Goal: Task Accomplishment & Management: Manage account settings

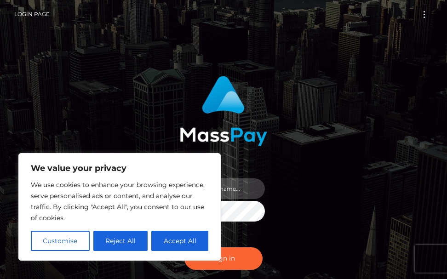
type input "[PERSON_NAME].cope2"
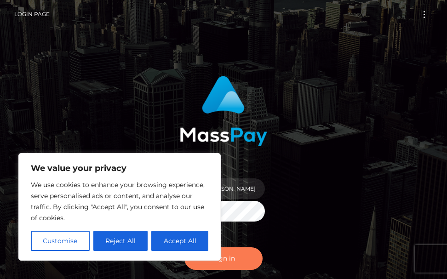
click at [215, 270] on div "Sign in Need Help?" at bounding box center [223, 262] width 97 height 41
click at [228, 264] on button "Sign in" at bounding box center [223, 259] width 78 height 23
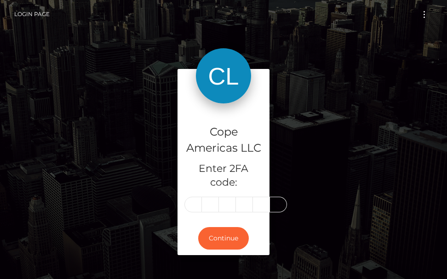
type input "9"
type input "7"
type input "5"
type input "1"
type input "6"
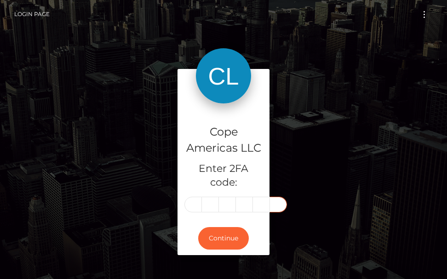
type input "8"
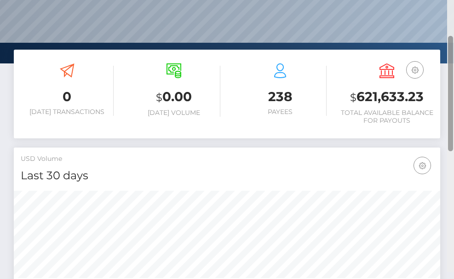
scroll to position [104, 0]
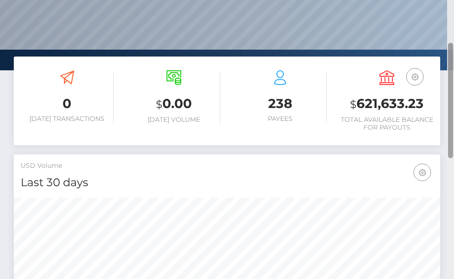
drag, startPoint x: 451, startPoint y: 170, endPoint x: 469, endPoint y: 49, distance: 121.8
click at [454, 49] on html "Cope Americas LLC Dashboard Transactions Ledger Payees Batches 0" at bounding box center [227, 139] width 454 height 279
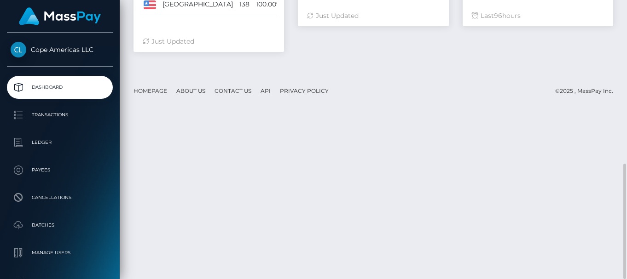
scroll to position [0, 0]
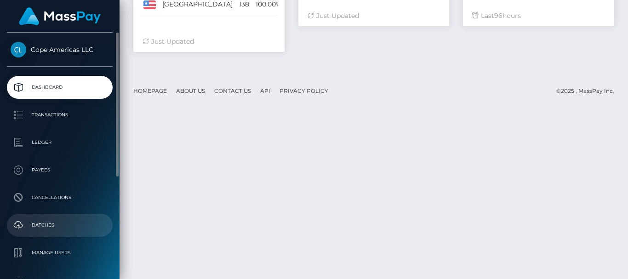
click at [38, 229] on p "Batches" at bounding box center [60, 226] width 98 height 14
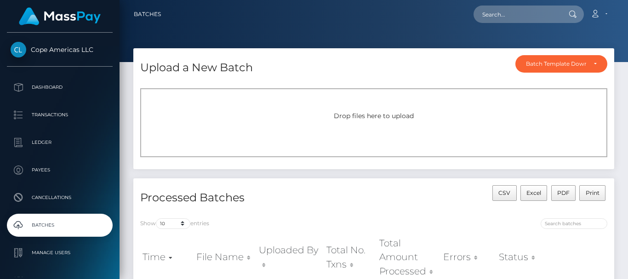
scroll to position [138, 0]
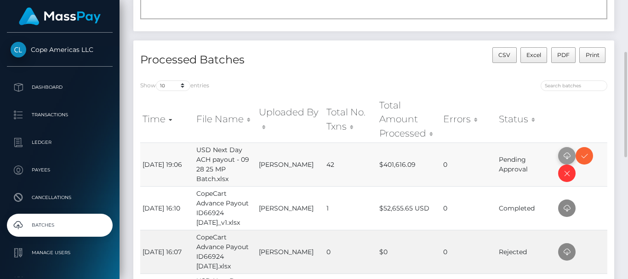
click at [571, 153] on icon at bounding box center [567, 156] width 11 height 12
click at [565, 152] on icon at bounding box center [567, 156] width 11 height 12
click at [567, 157] on icon at bounding box center [567, 156] width 11 height 12
click at [588, 159] on icon at bounding box center [584, 156] width 11 height 12
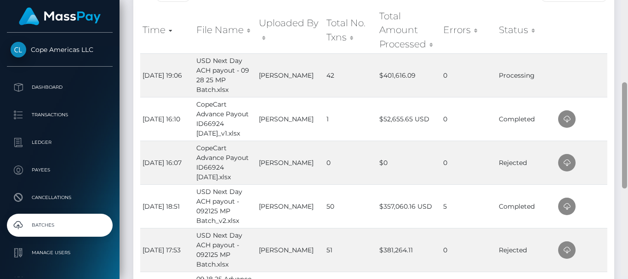
scroll to position [225, 0]
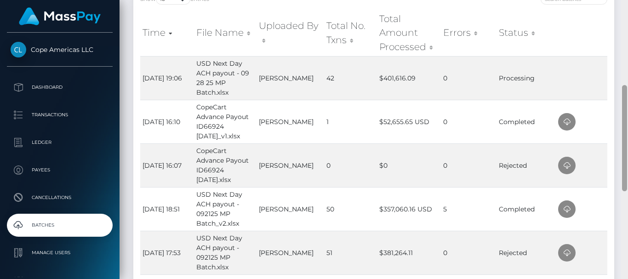
drag, startPoint x: 626, startPoint y: 180, endPoint x: 628, endPoint y: 92, distance: 87.4
click at [628, 92] on div at bounding box center [625, 139] width 7 height 279
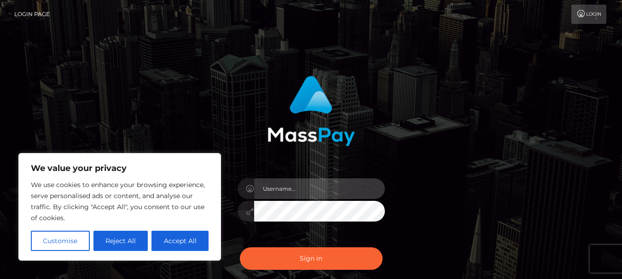
type input "[PERSON_NAME].cope2"
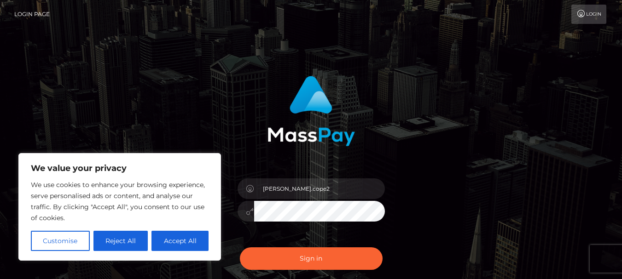
click at [31, 84] on div "[PERSON_NAME].cope2" at bounding box center [311, 186] width 622 height 372
